Goal: Book appointment/travel/reservation

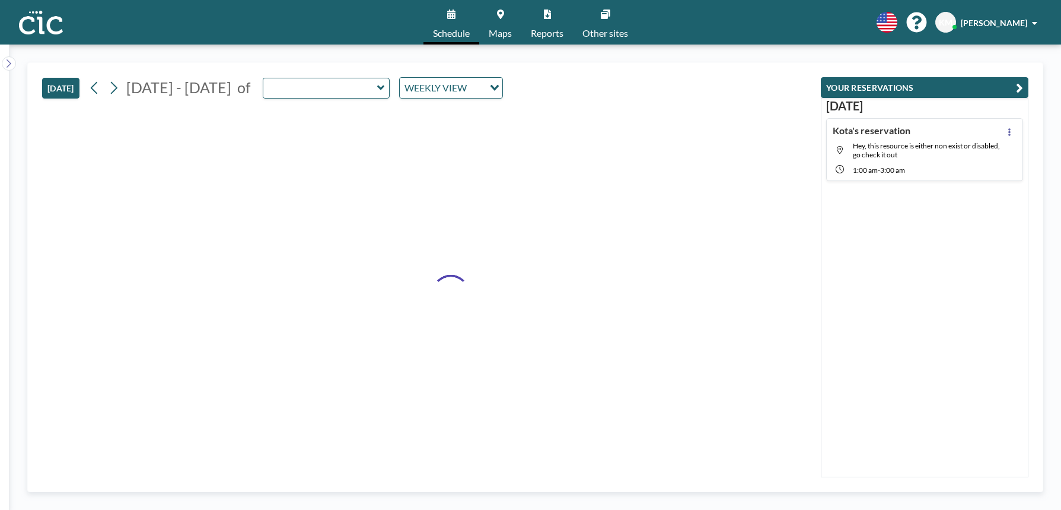
type input "Suzuran"
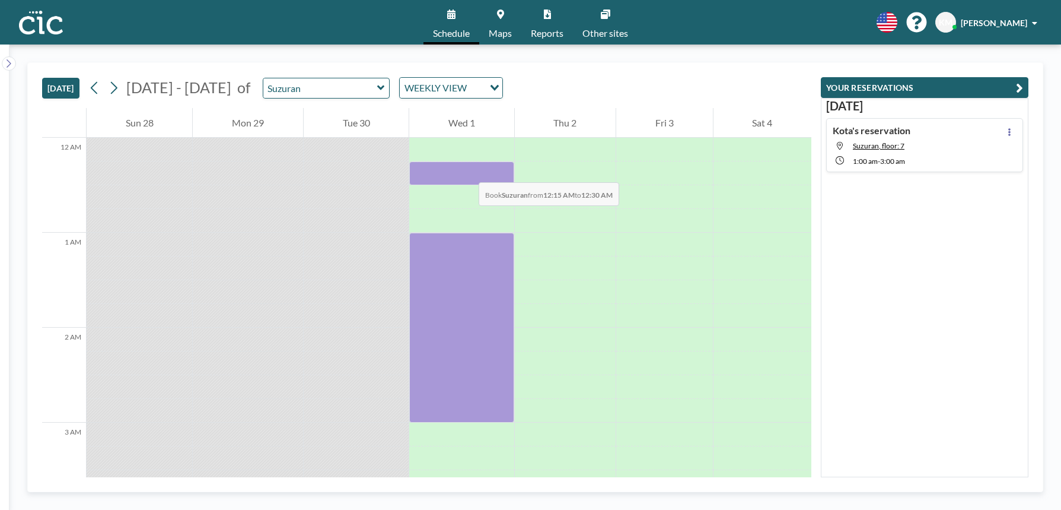
click at [467, 170] on div at bounding box center [461, 173] width 104 height 24
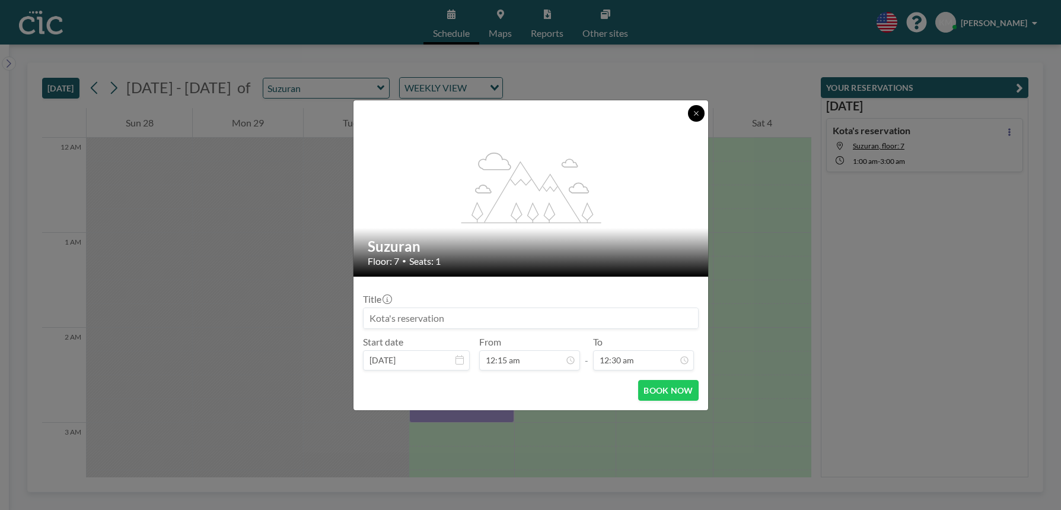
click at [693, 119] on button at bounding box center [696, 113] width 17 height 17
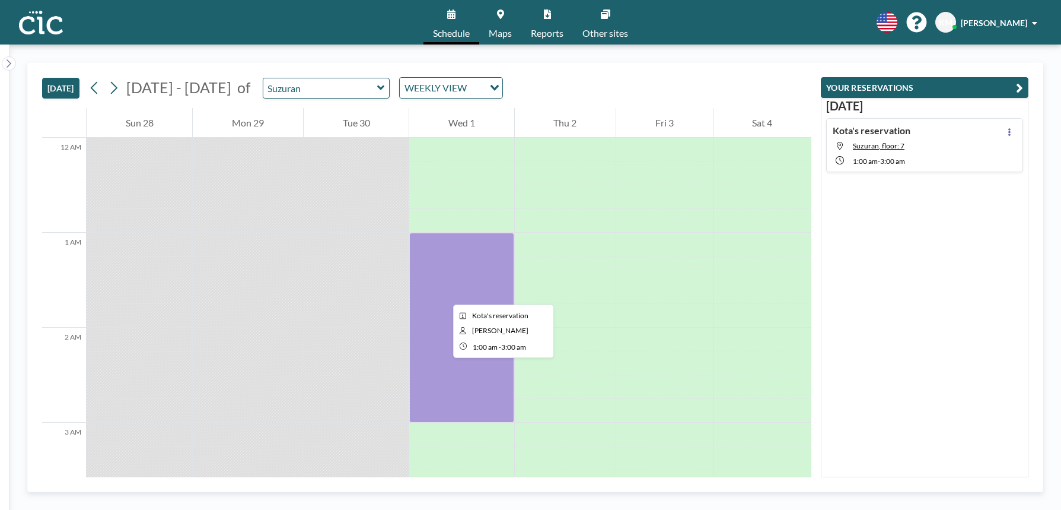
click at [444, 294] on div at bounding box center [461, 328] width 104 height 190
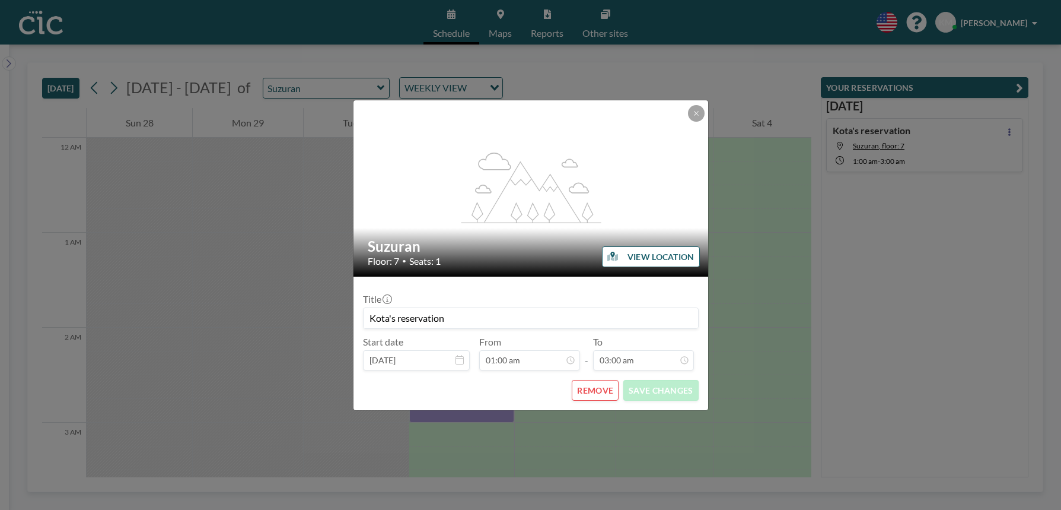
click at [590, 389] on button "REMOVE" at bounding box center [595, 390] width 47 height 21
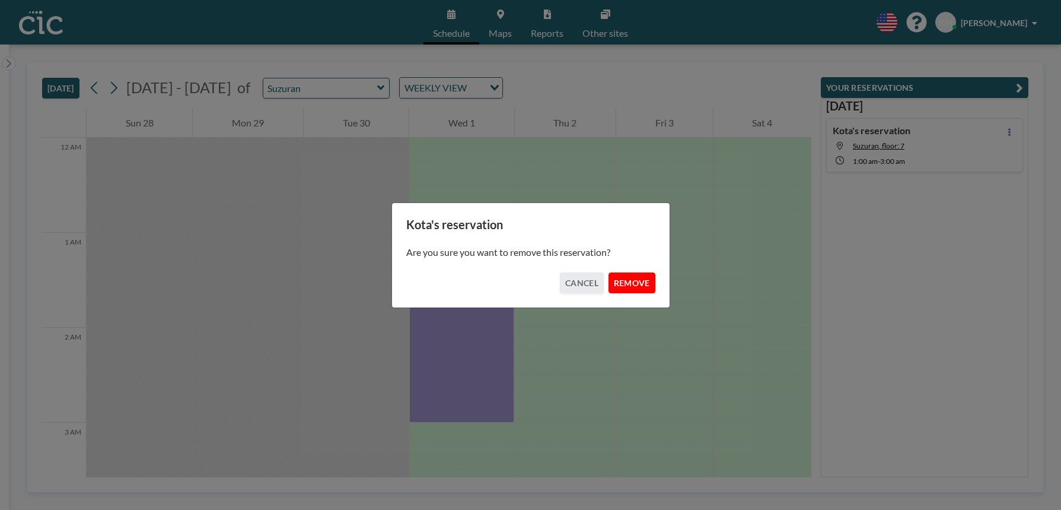
click at [634, 284] on button "REMOVE" at bounding box center [632, 282] width 47 height 21
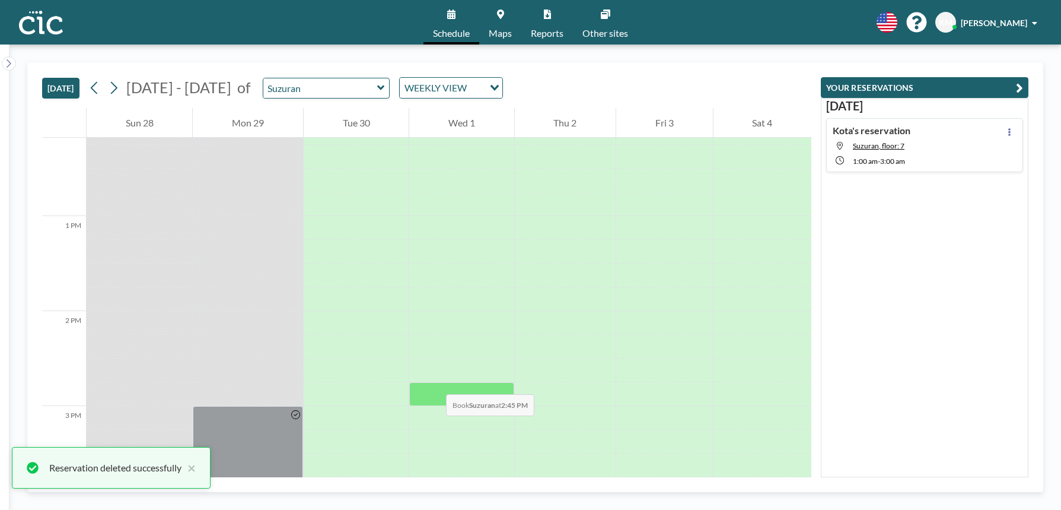
scroll to position [1159, 0]
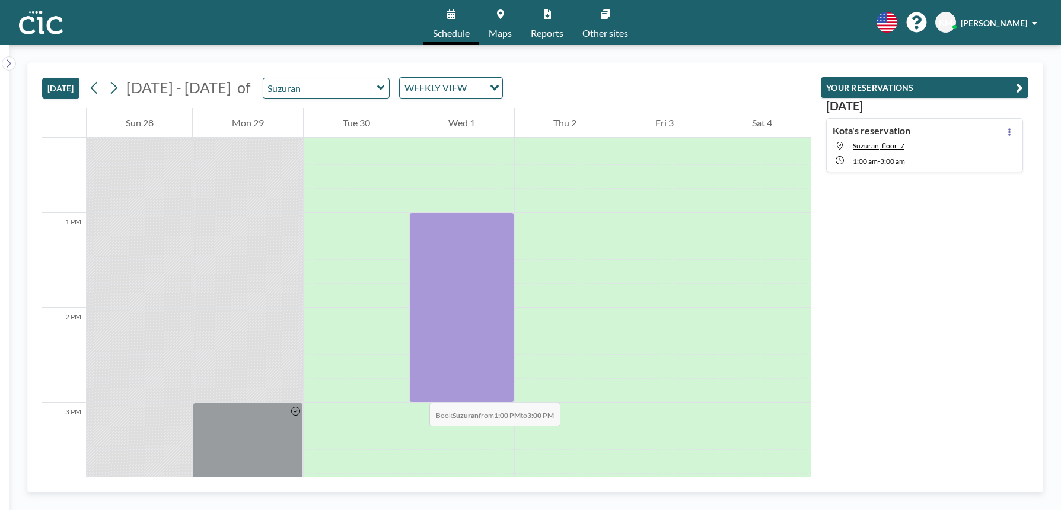
drag, startPoint x: 434, startPoint y: 219, endPoint x: 418, endPoint y: 390, distance: 171.7
click at [418, 390] on div at bounding box center [461, 307] width 104 height 190
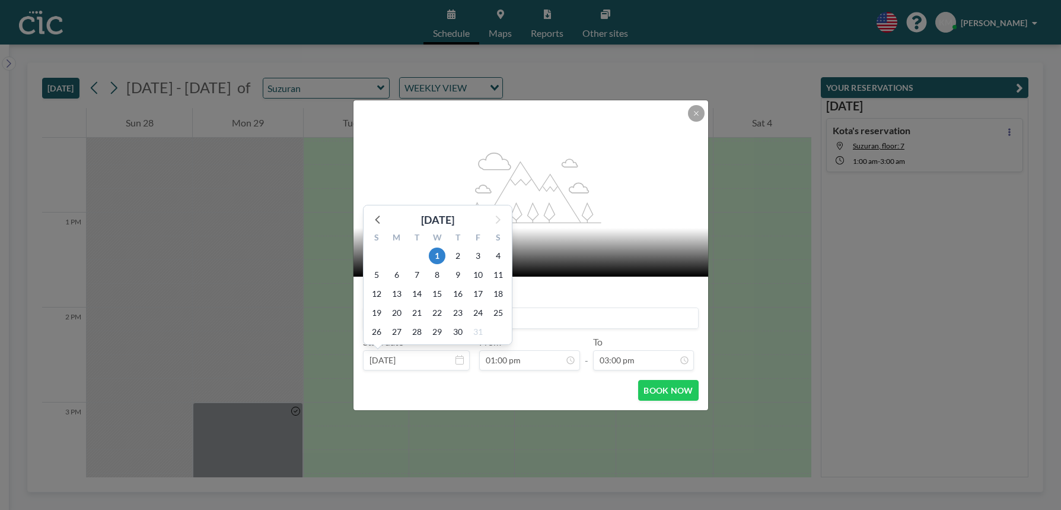
click at [387, 356] on input "Oct 1, 2025" at bounding box center [416, 360] width 107 height 20
click at [380, 221] on icon at bounding box center [378, 218] width 15 height 15
click at [416, 329] on span "30" at bounding box center [417, 331] width 17 height 17
type input "[DATE]"
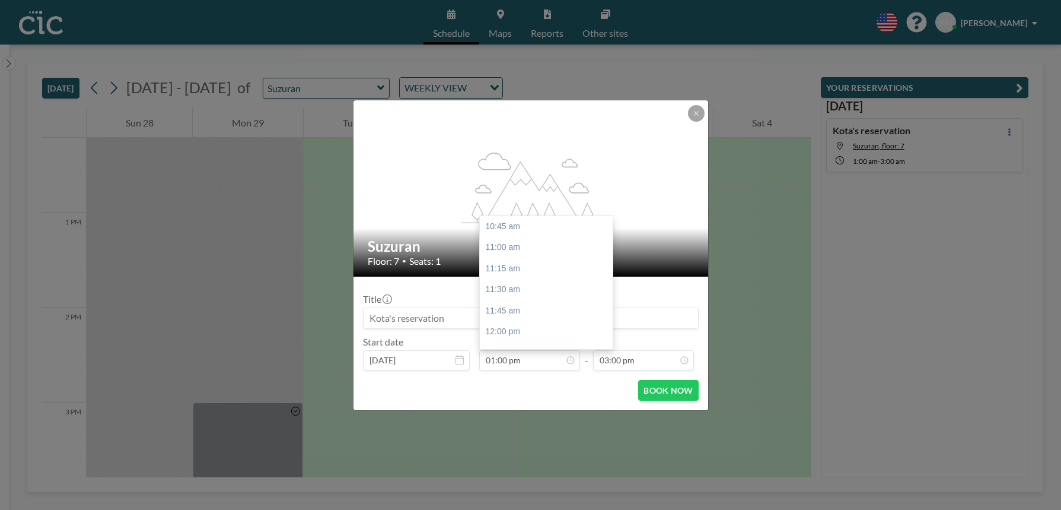
scroll to position [190, 0]
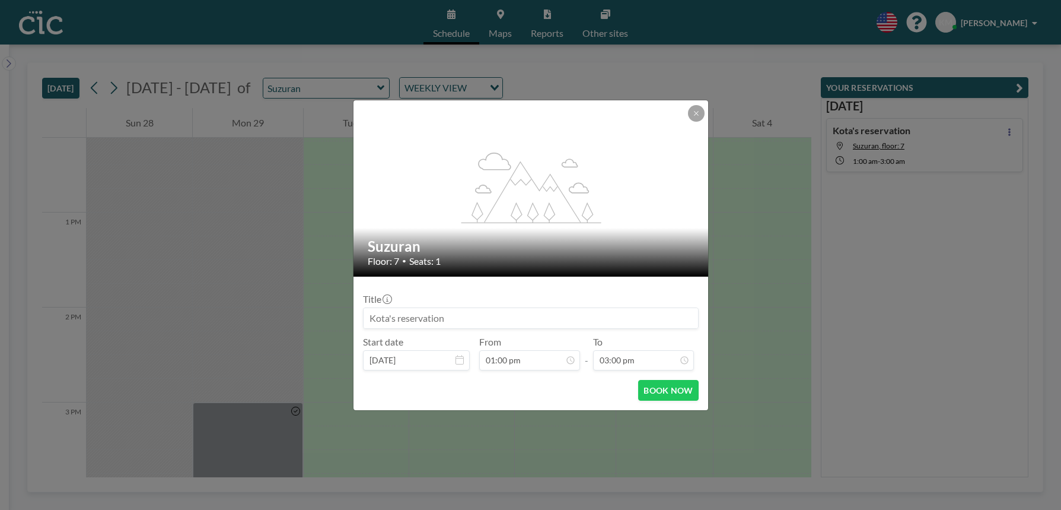
click at [666, 402] on form "Title Start date Sep 30, 2025 From 01:00 pm - To 03:00 pm BOOK NOW" at bounding box center [531, 342] width 355 height 133
click at [666, 397] on button "BOOK NOW" at bounding box center [668, 390] width 60 height 21
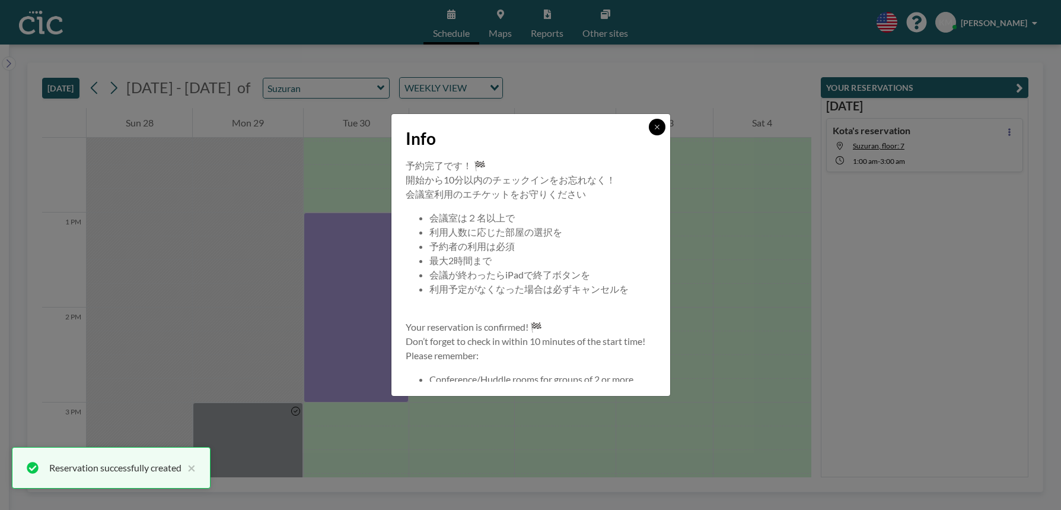
click at [660, 127] on icon at bounding box center [657, 126] width 7 height 7
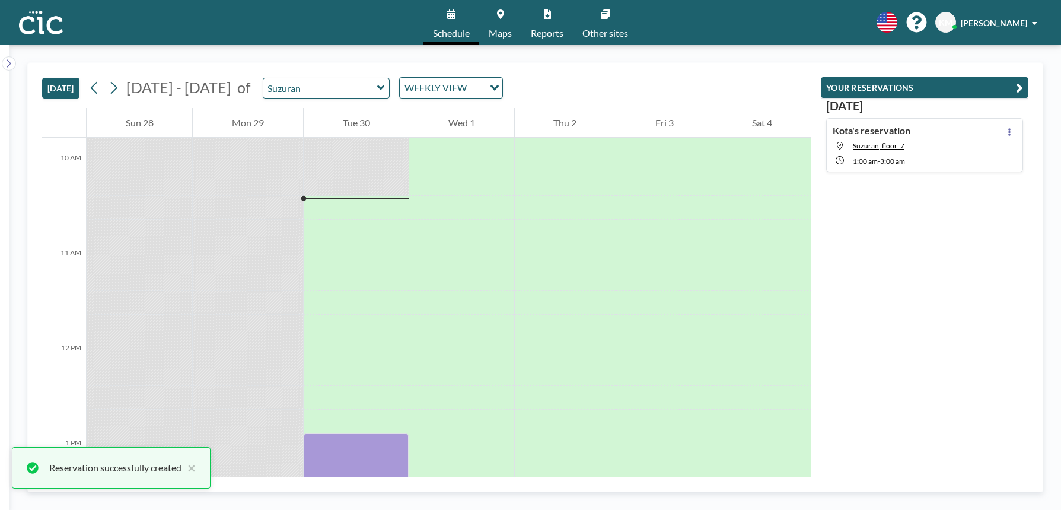
scroll to position [933, 0]
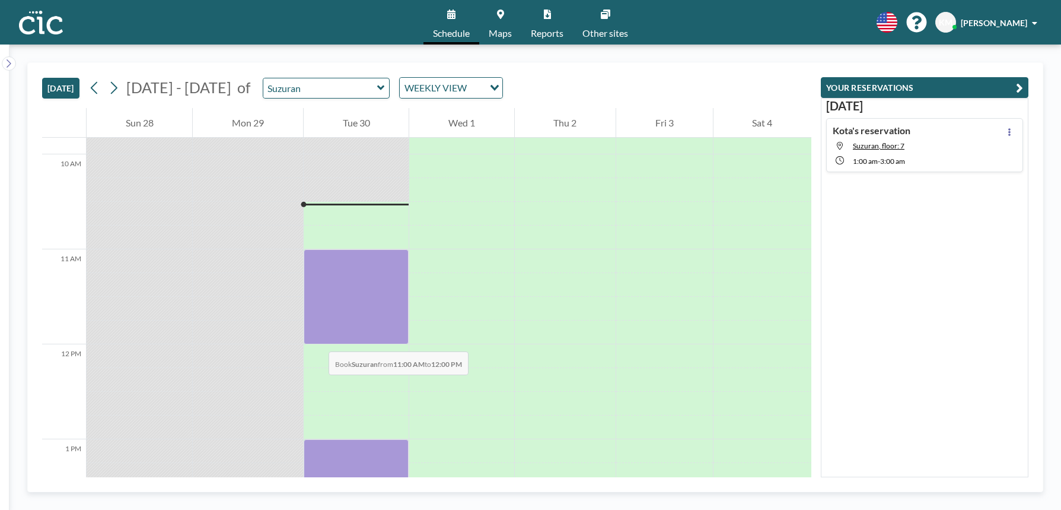
drag, startPoint x: 322, startPoint y: 260, endPoint x: 317, endPoint y: 339, distance: 79.7
click at [317, 339] on div at bounding box center [356, 296] width 105 height 95
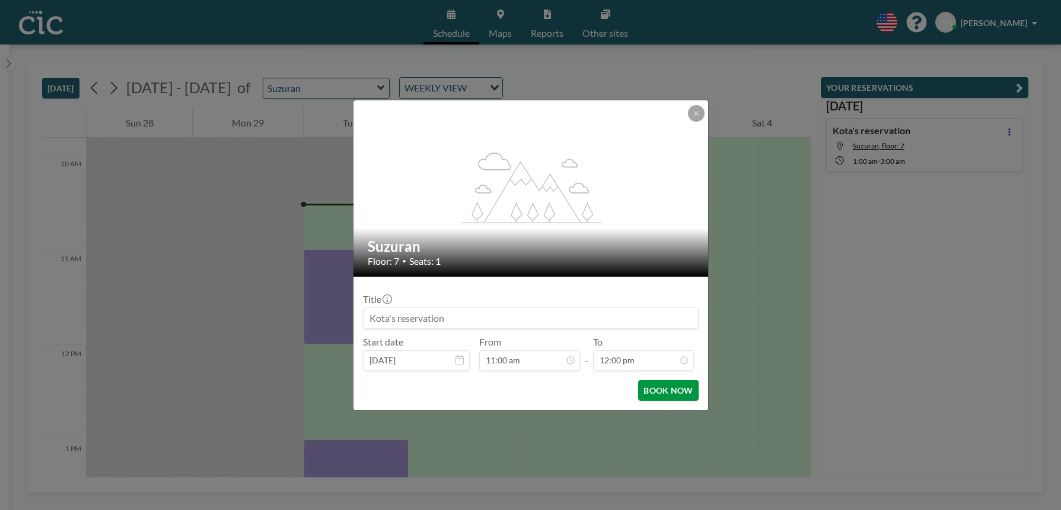
scroll to position [1014, 0]
click at [660, 393] on button "BOOK NOW" at bounding box center [668, 390] width 60 height 21
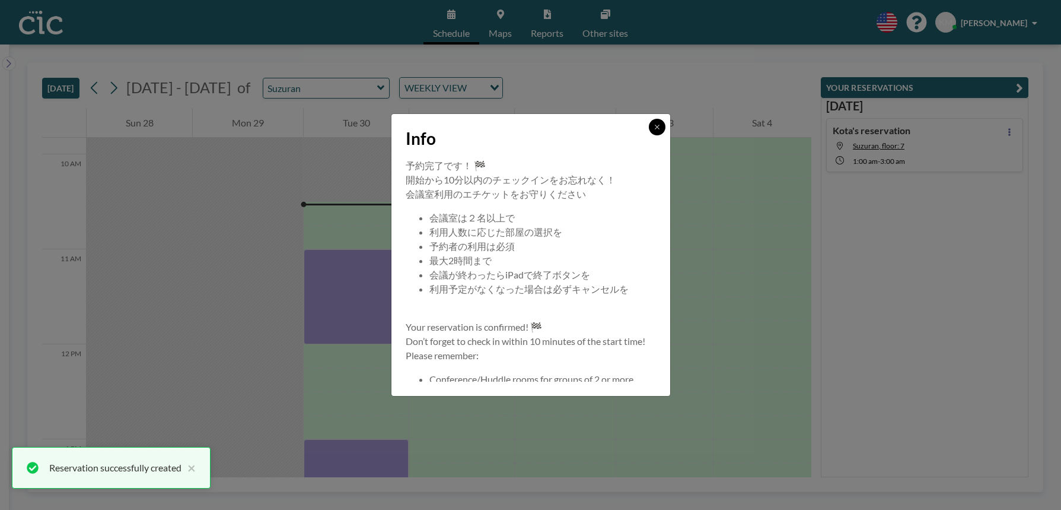
click at [656, 122] on button at bounding box center [657, 127] width 17 height 17
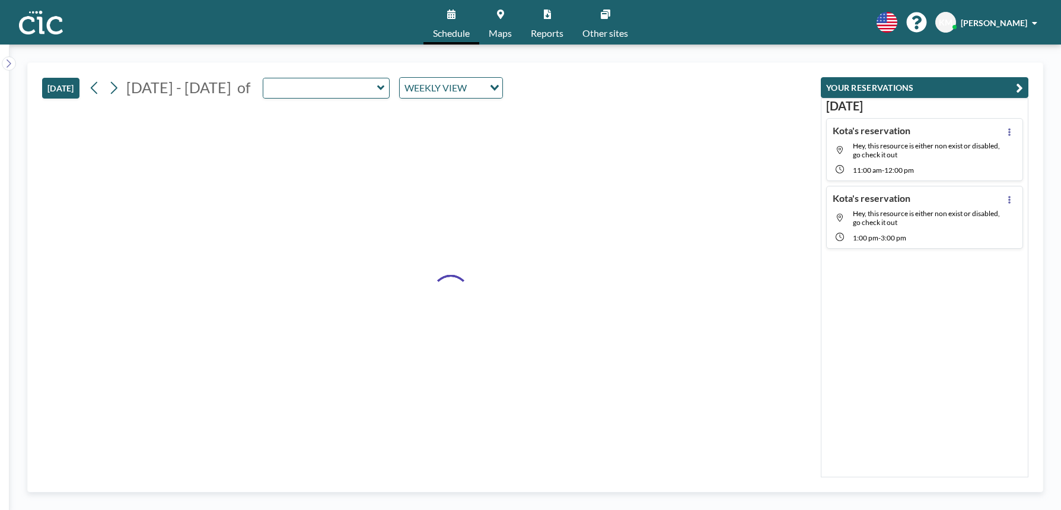
type input "Suzuran"
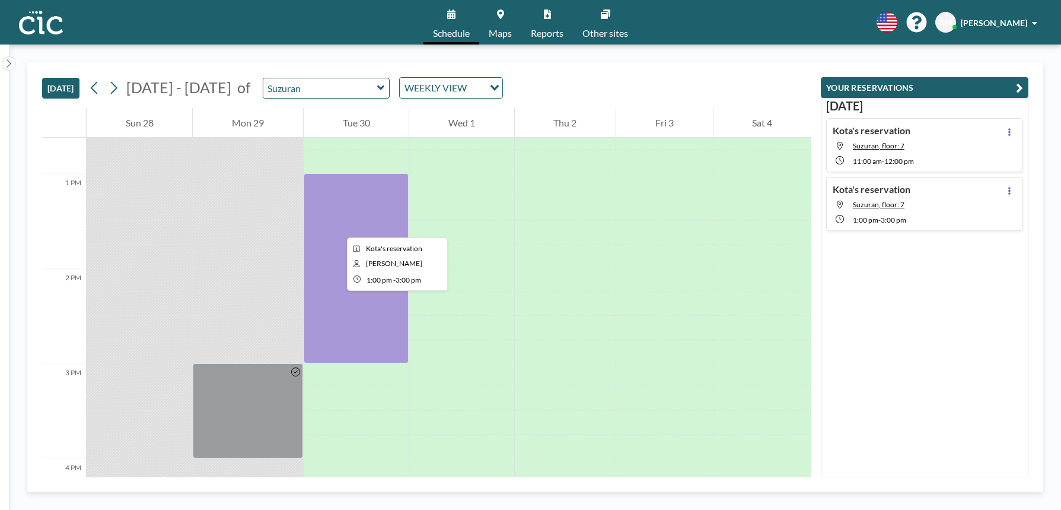
scroll to position [1203, 0]
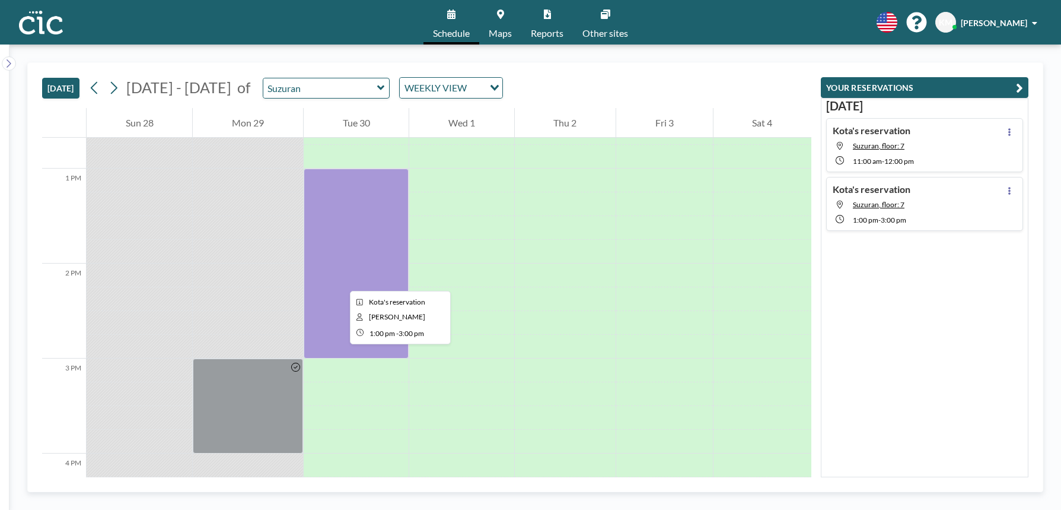
click at [341, 280] on div at bounding box center [356, 263] width 105 height 190
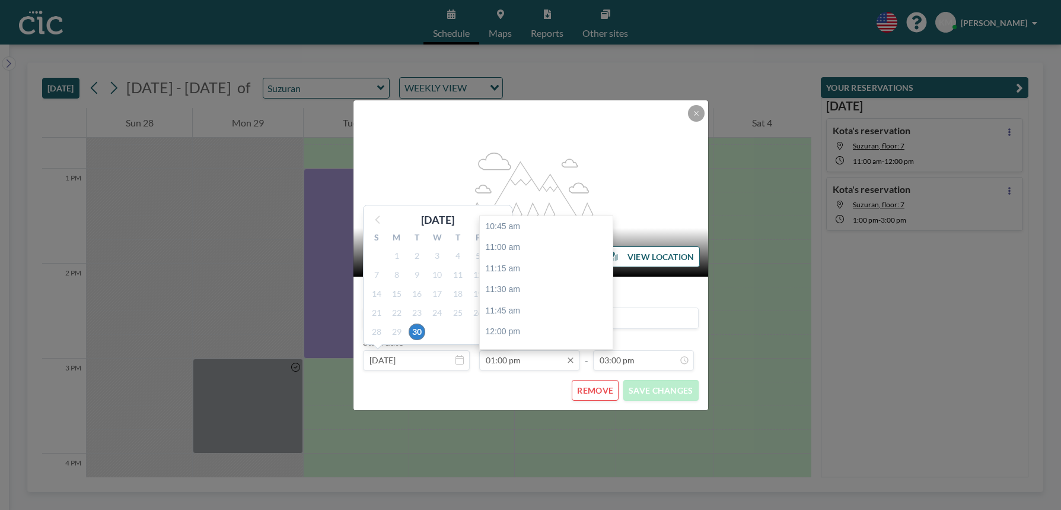
scroll to position [190, 0]
click at [507, 356] on input "01:00 pm" at bounding box center [529, 360] width 101 height 20
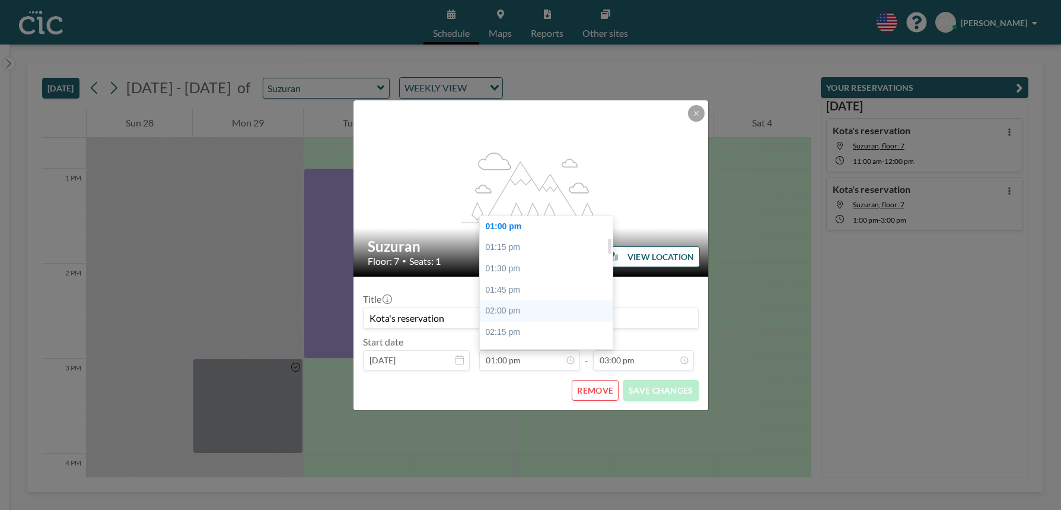
click at [514, 306] on div "02:00 pm" at bounding box center [546, 310] width 133 height 21
type input "02:00 pm"
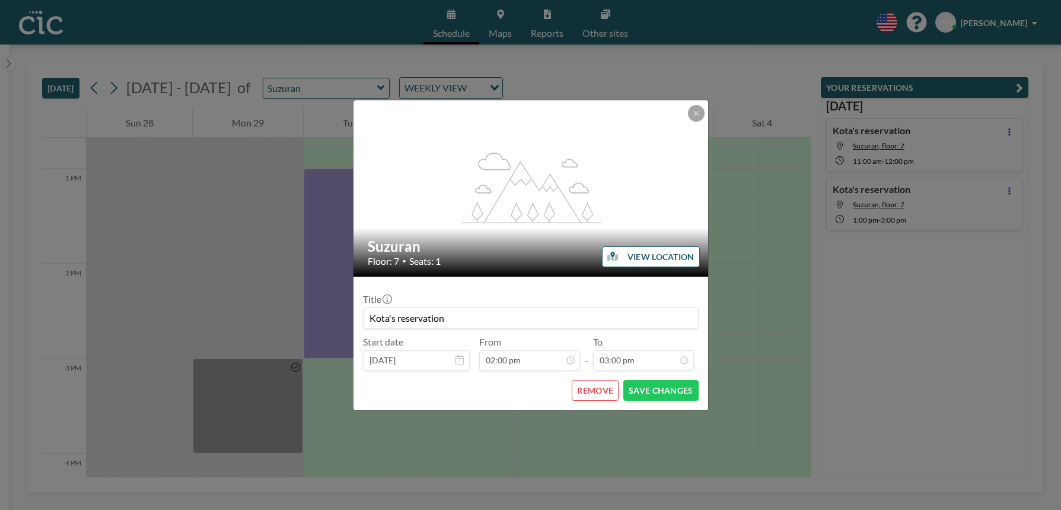
scroll to position [1267, 0]
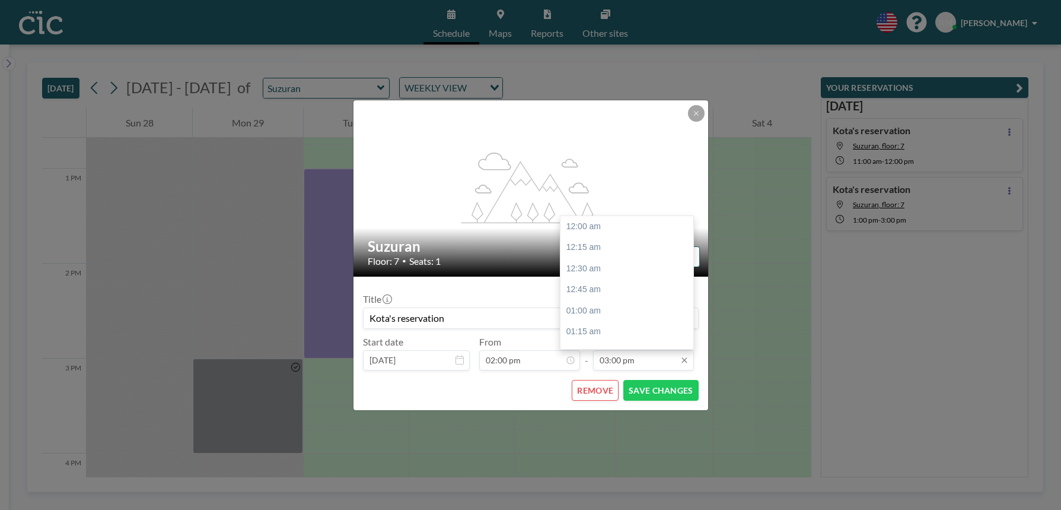
click at [633, 358] on input "03:00 pm" at bounding box center [643, 360] width 101 height 20
click at [607, 307] on div "04:00 pm" at bounding box center [627, 310] width 133 height 21
type input "04:00 pm"
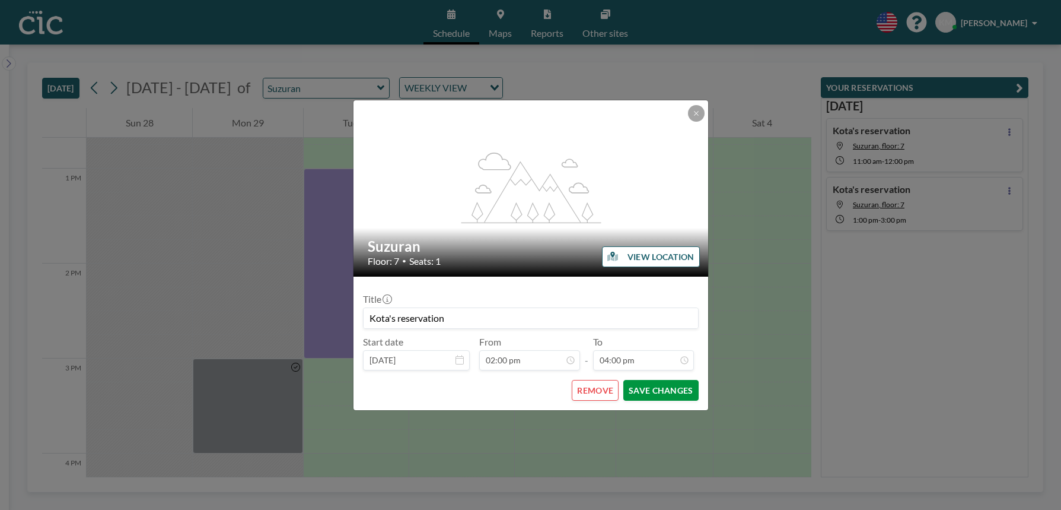
scroll to position [0, 0]
click at [658, 393] on button "SAVE CHANGES" at bounding box center [660, 390] width 75 height 21
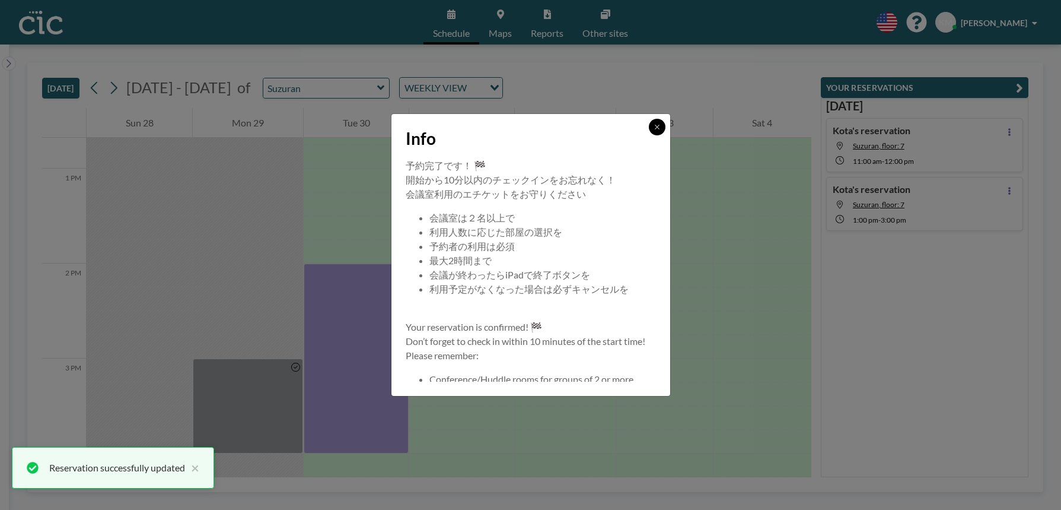
click at [654, 128] on icon at bounding box center [657, 126] width 7 height 7
